Goal: Task Accomplishment & Management: Complete application form

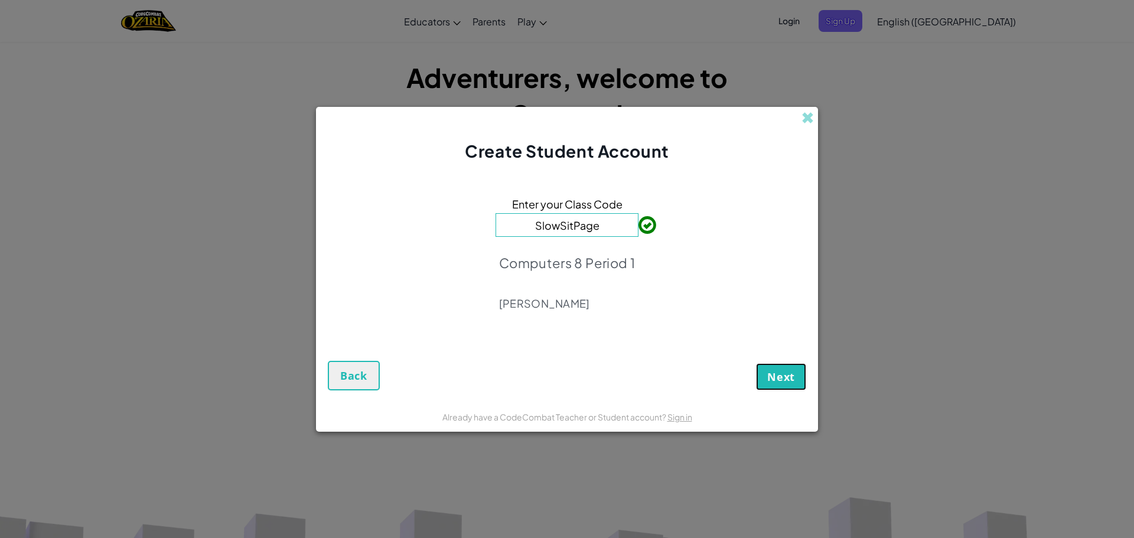
click at [783, 383] on button "Next" at bounding box center [781, 376] width 50 height 27
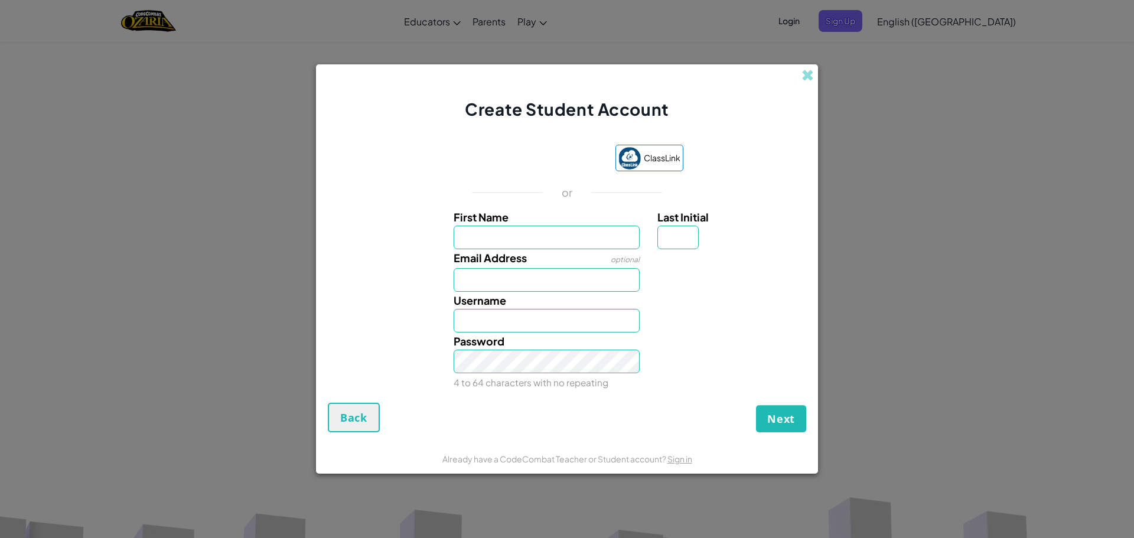
click at [765, 414] on button "Next" at bounding box center [781, 418] width 50 height 27
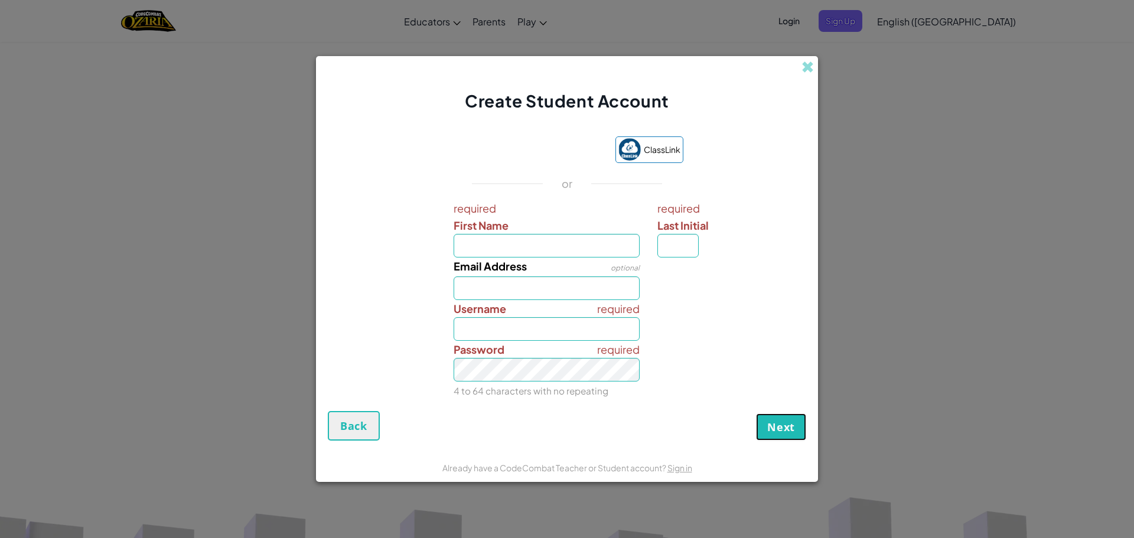
click at [765, 417] on button "Next" at bounding box center [781, 427] width 50 height 27
drag, startPoint x: 772, startPoint y: 432, endPoint x: 769, endPoint y: 441, distance: 8.8
click at [771, 438] on button "Next" at bounding box center [781, 427] width 50 height 27
drag, startPoint x: 776, startPoint y: 430, endPoint x: 776, endPoint y: 423, distance: 6.5
click at [777, 427] on span "Next" at bounding box center [782, 427] width 28 height 14
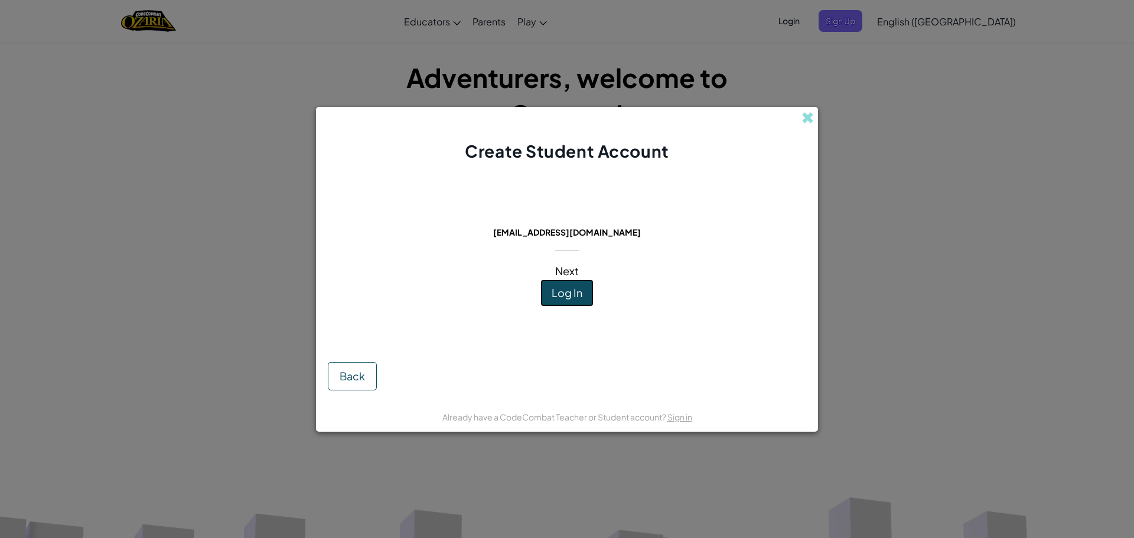
click at [559, 293] on span "Log In" at bounding box center [567, 293] width 31 height 14
